Goal: Transaction & Acquisition: Purchase product/service

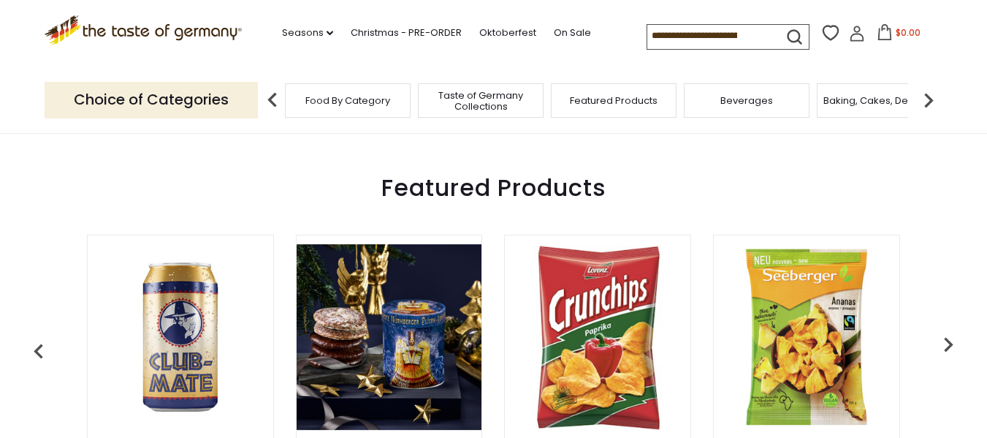
scroll to position [511, 0]
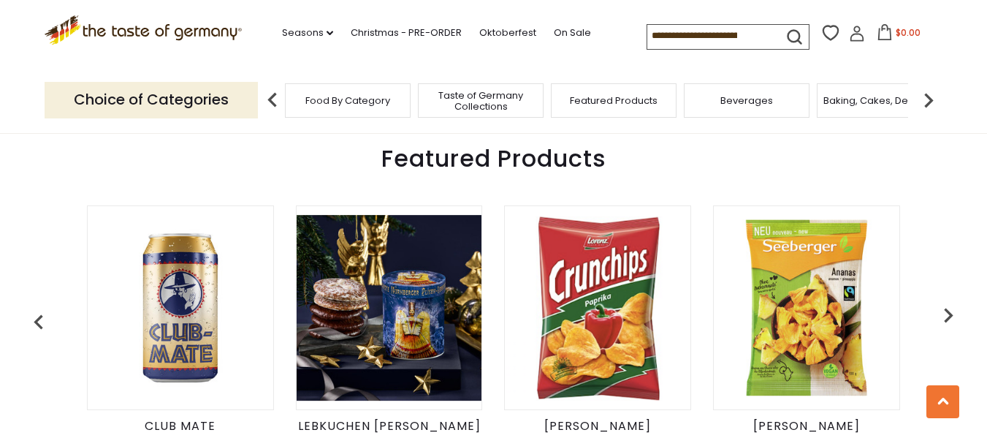
click at [404, 299] on img at bounding box center [390, 308] width 186 height 186
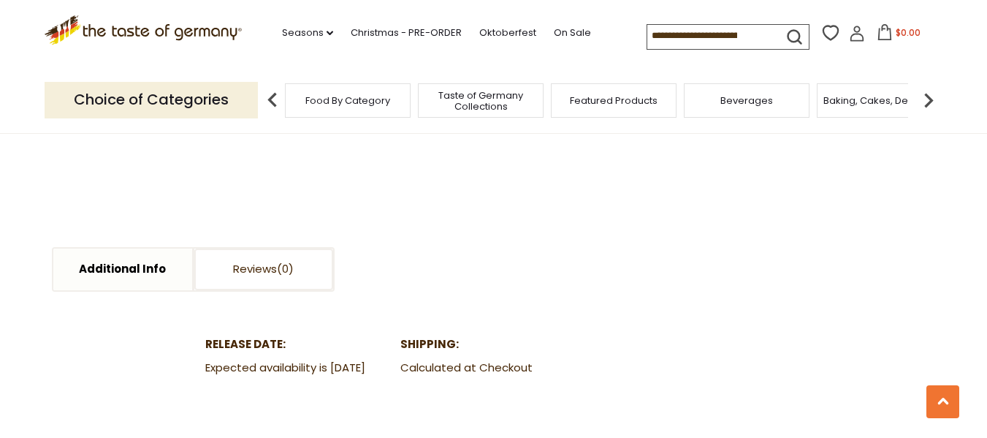
scroll to position [438, 0]
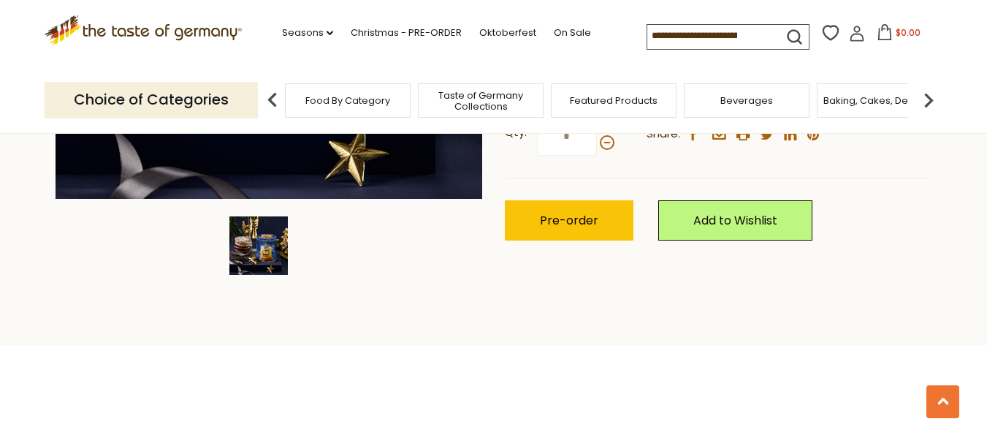
click at [173, 42] on icon ".st0{fill:#EDD300;} .st1{fill:#D33E21;}" at bounding box center [144, 30] width 198 height 30
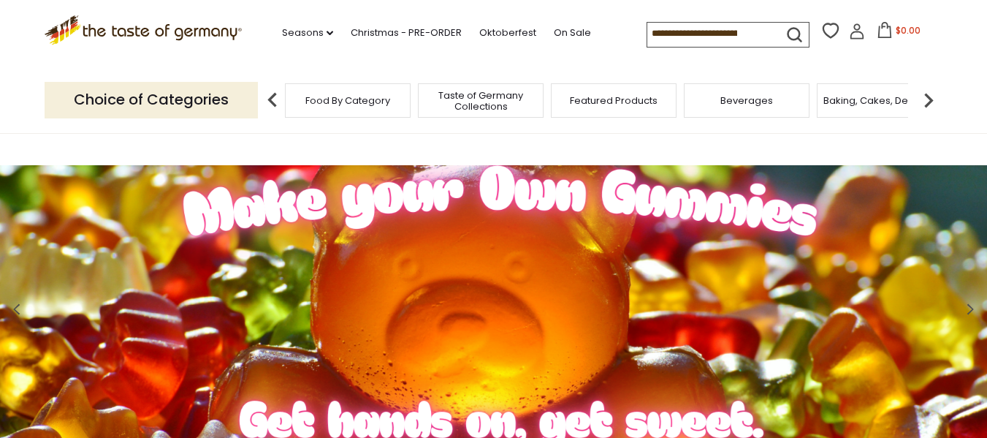
drag, startPoint x: 558, startPoint y: 249, endPoint x: 899, endPoint y: 64, distance: 388.4
click at [899, 64] on div ".st0{fill:#EDD300;} .st1{fill:#D33E21;} .st0{fill:#EDD300;} .st1{fill:#D33E21;}…" at bounding box center [494, 33] width 899 height 67
